Goal: Task Accomplishment & Management: Manage account settings

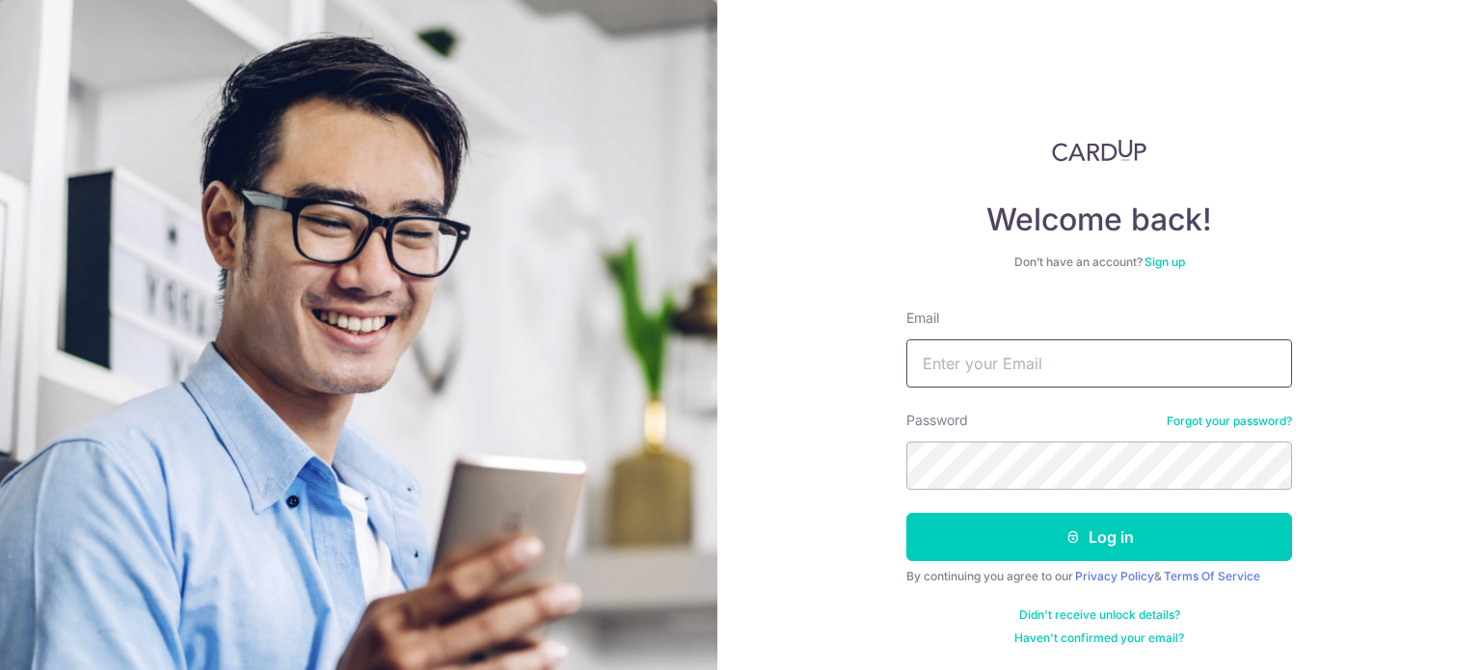
click at [1018, 355] on input "Email" at bounding box center [1099, 363] width 386 height 48
type input "[EMAIL_ADDRESS][DOMAIN_NAME]"
click at [906, 513] on button "Log in" at bounding box center [1099, 537] width 386 height 48
